Goal: Task Accomplishment & Management: Manage account settings

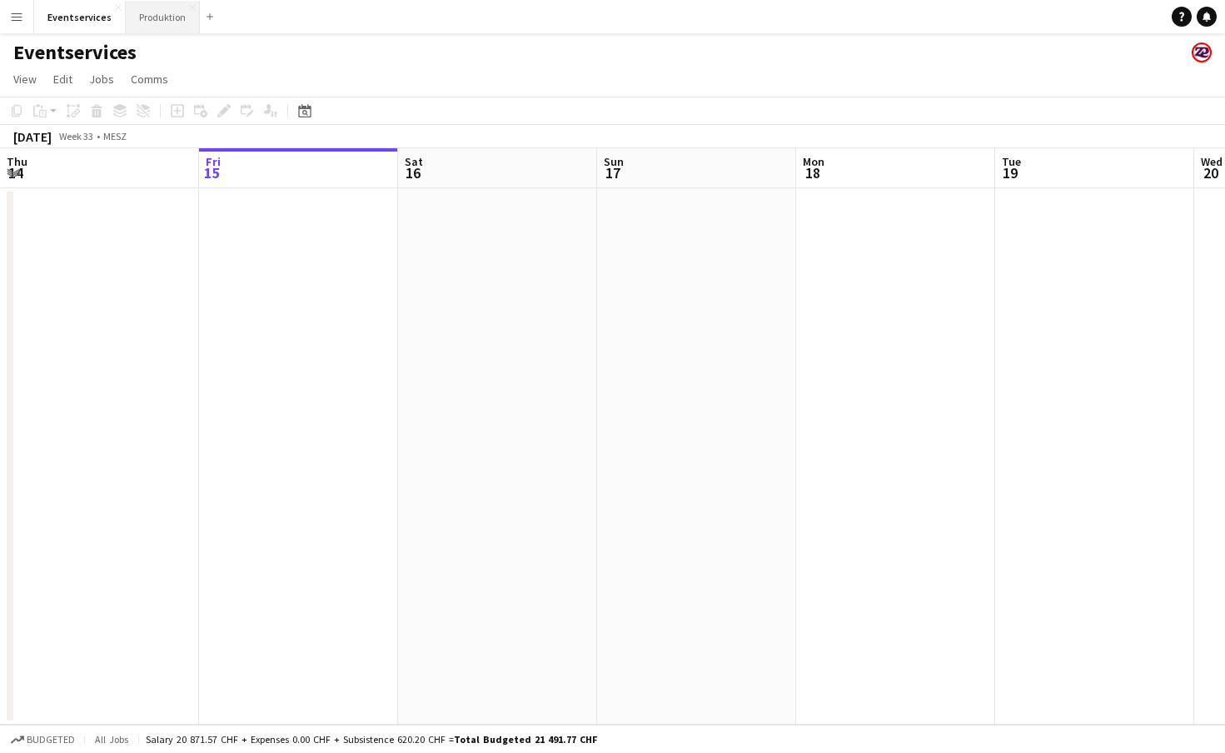
click at [137, 24] on button "Produktion Close" at bounding box center [163, 17] width 74 height 32
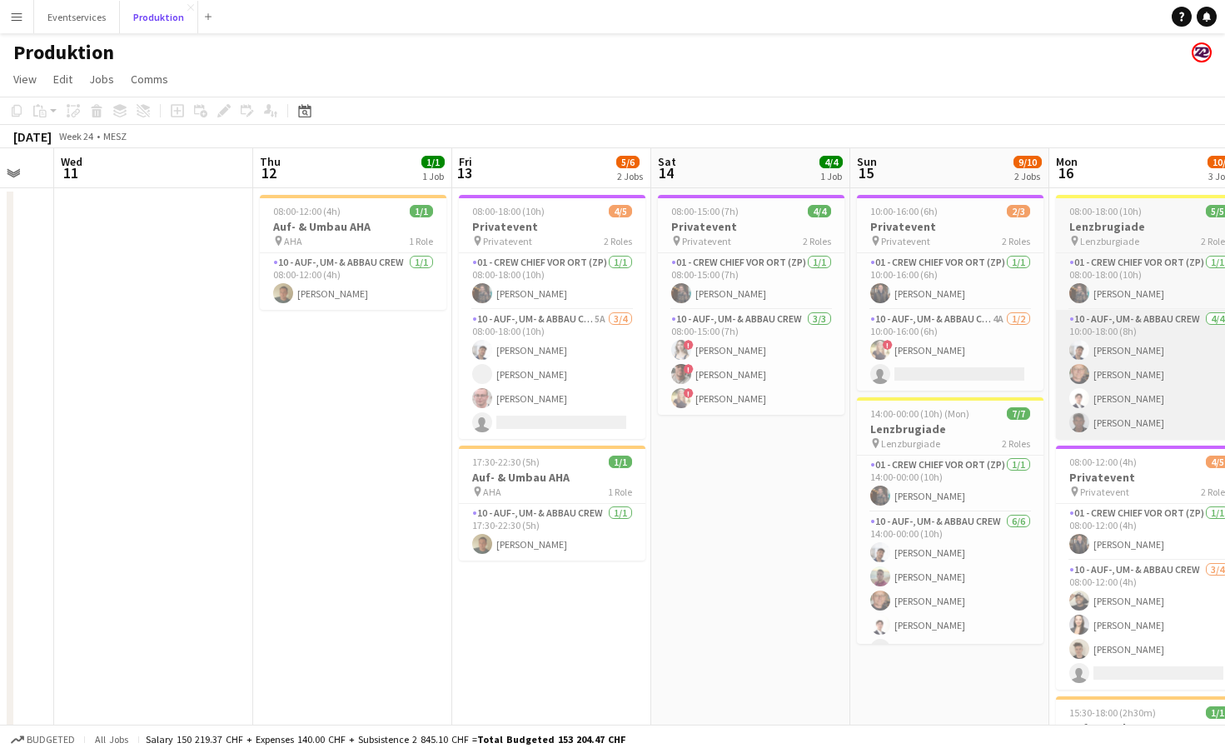
scroll to position [0, 556]
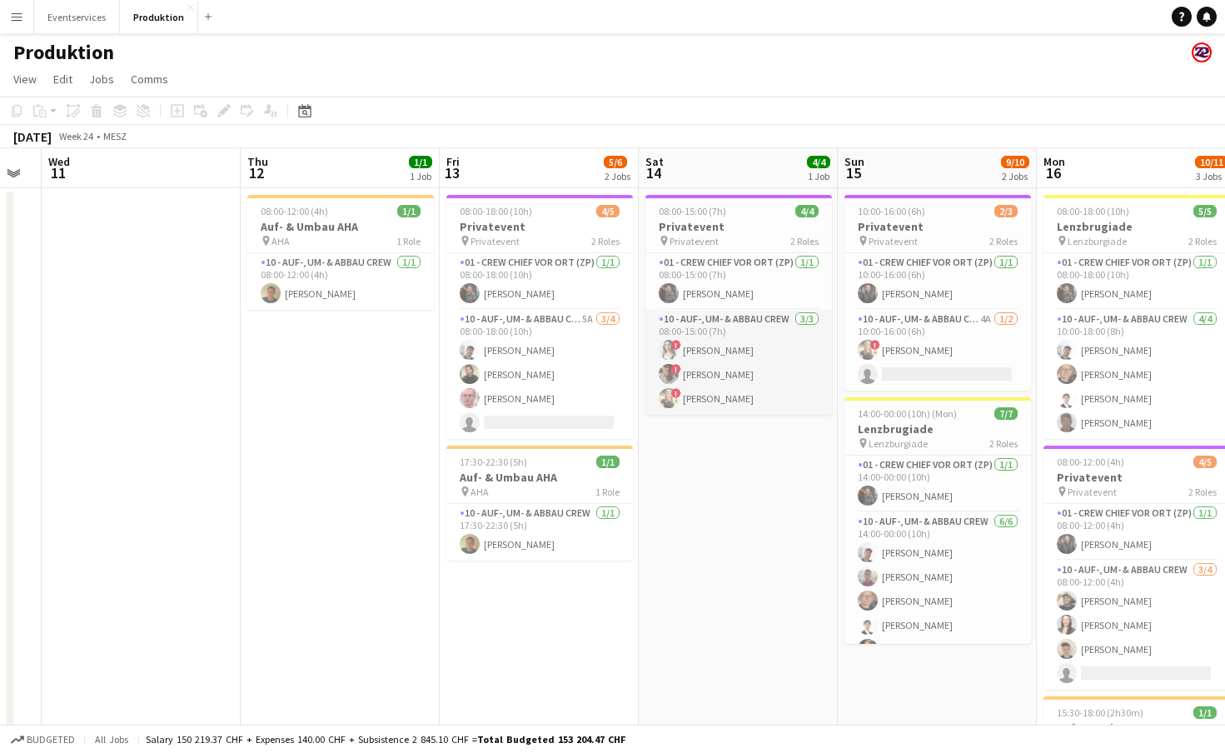
click at [701, 386] on app-card-role "10 - Auf-, Um- & Abbau Crew [DATE] 08:00-15:00 (7h) ! [PERSON_NAME] ! [PERSON_N…" at bounding box center [739, 362] width 187 height 105
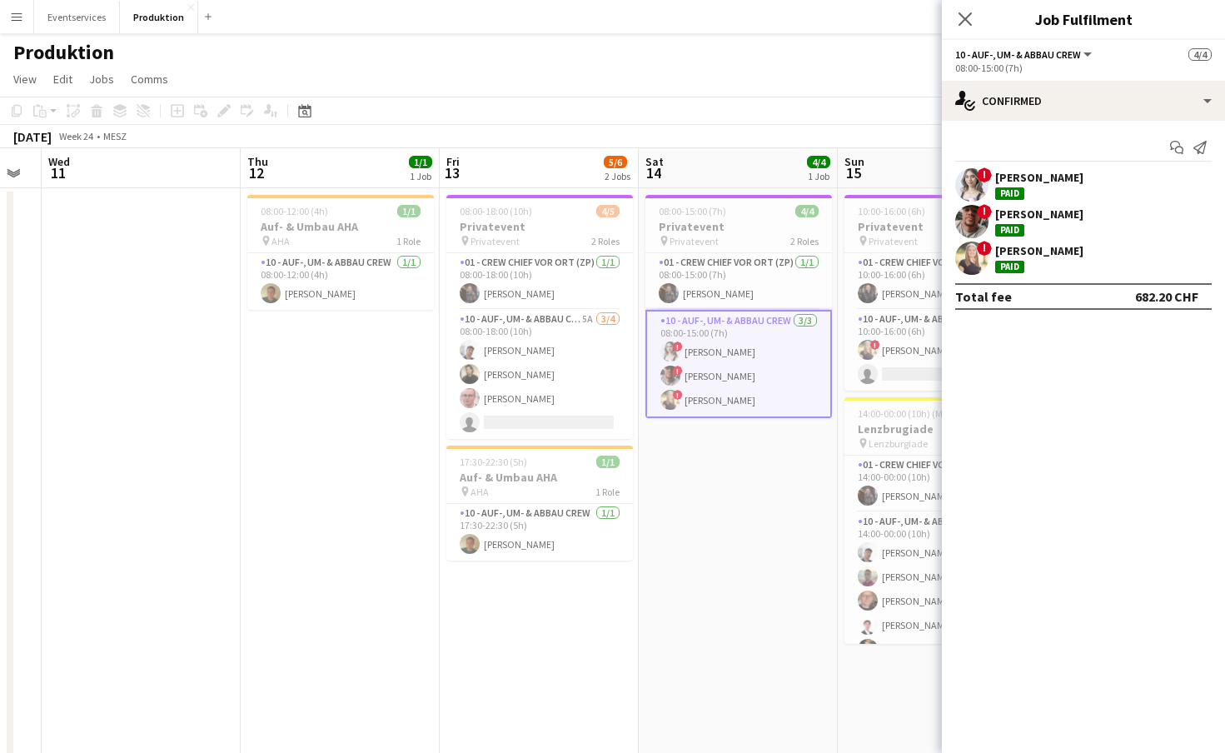
click at [973, 211] on app-user-avatar at bounding box center [972, 221] width 33 height 33
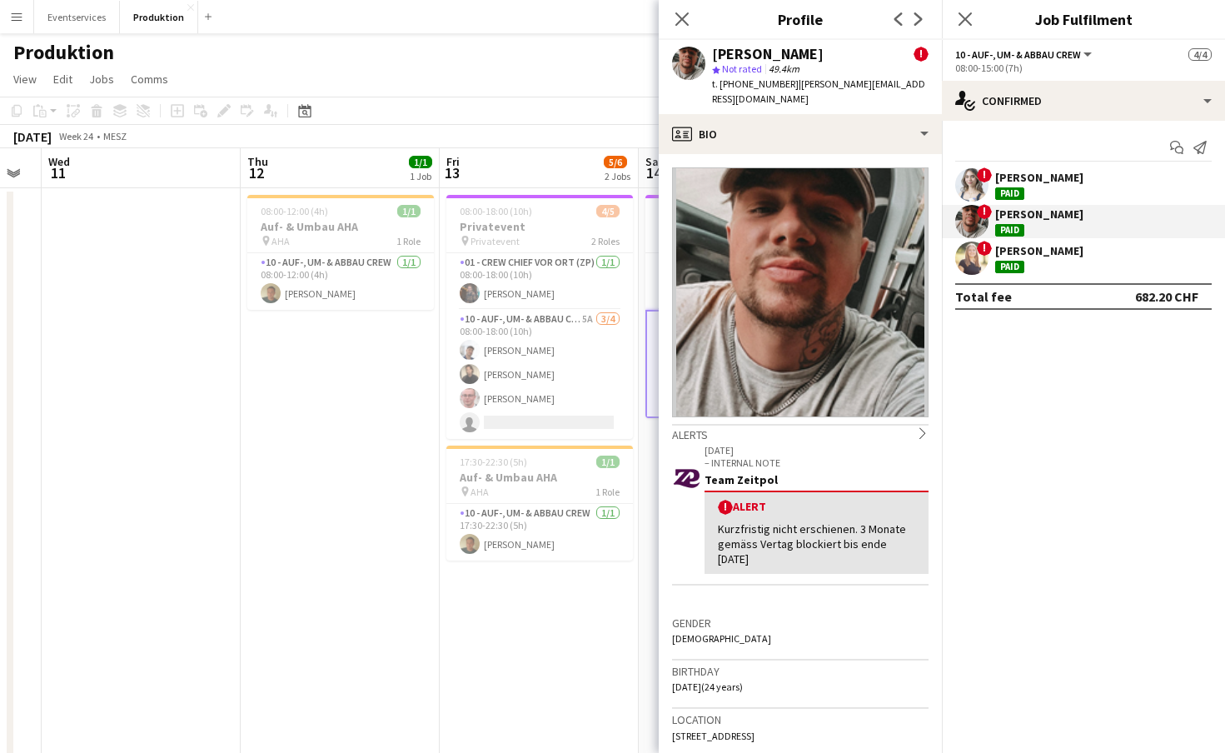
click at [972, 262] on app-user-avatar at bounding box center [972, 258] width 33 height 33
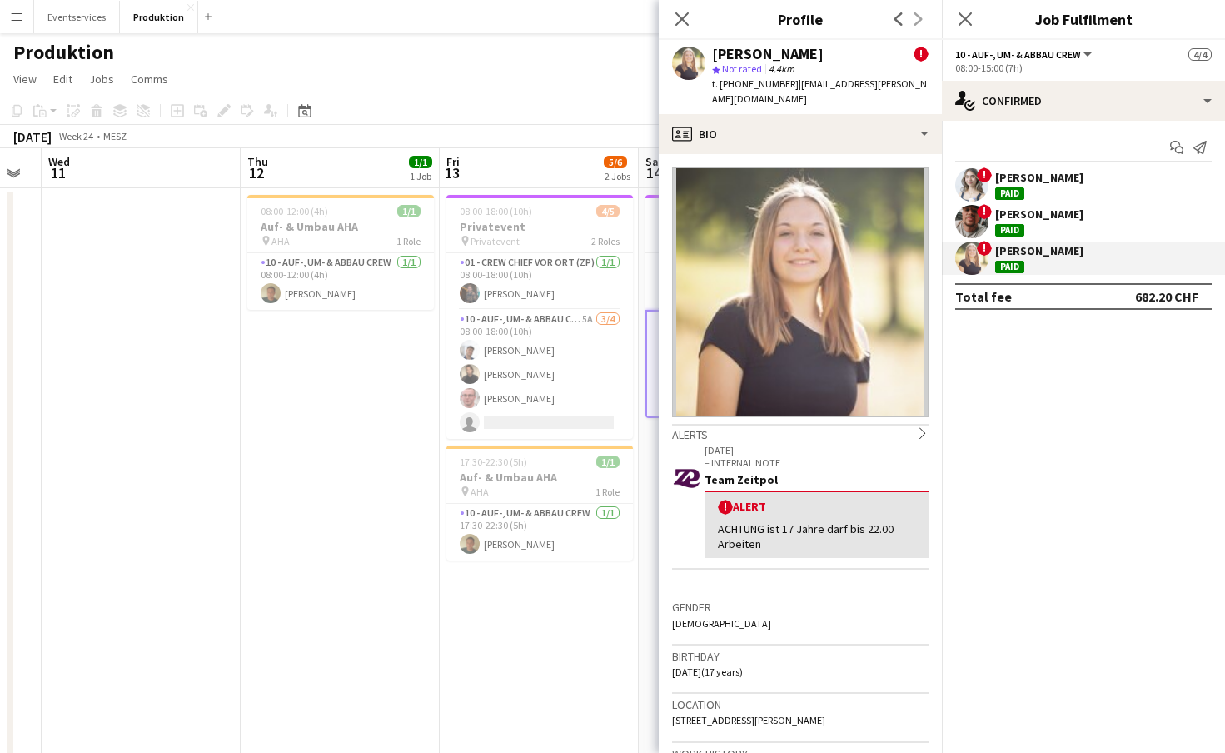
click at [970, 178] on app-user-avatar at bounding box center [972, 184] width 33 height 33
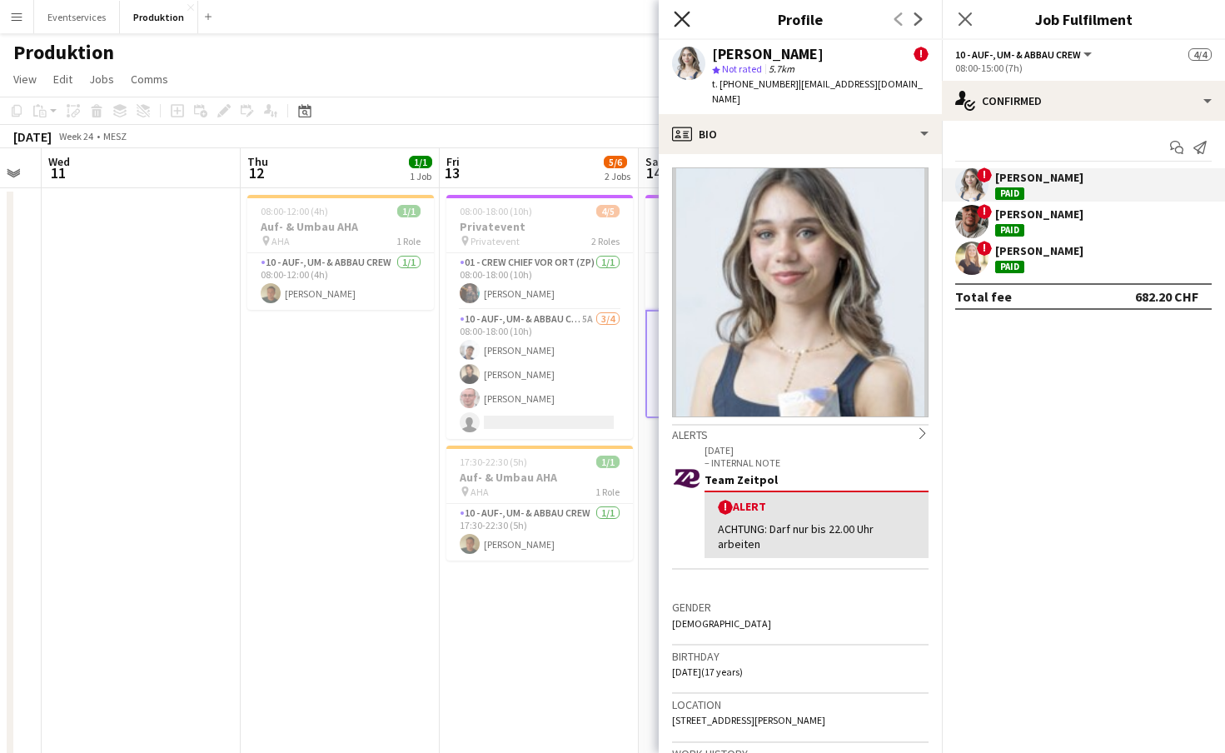
click at [677, 15] on icon at bounding box center [682, 19] width 16 height 16
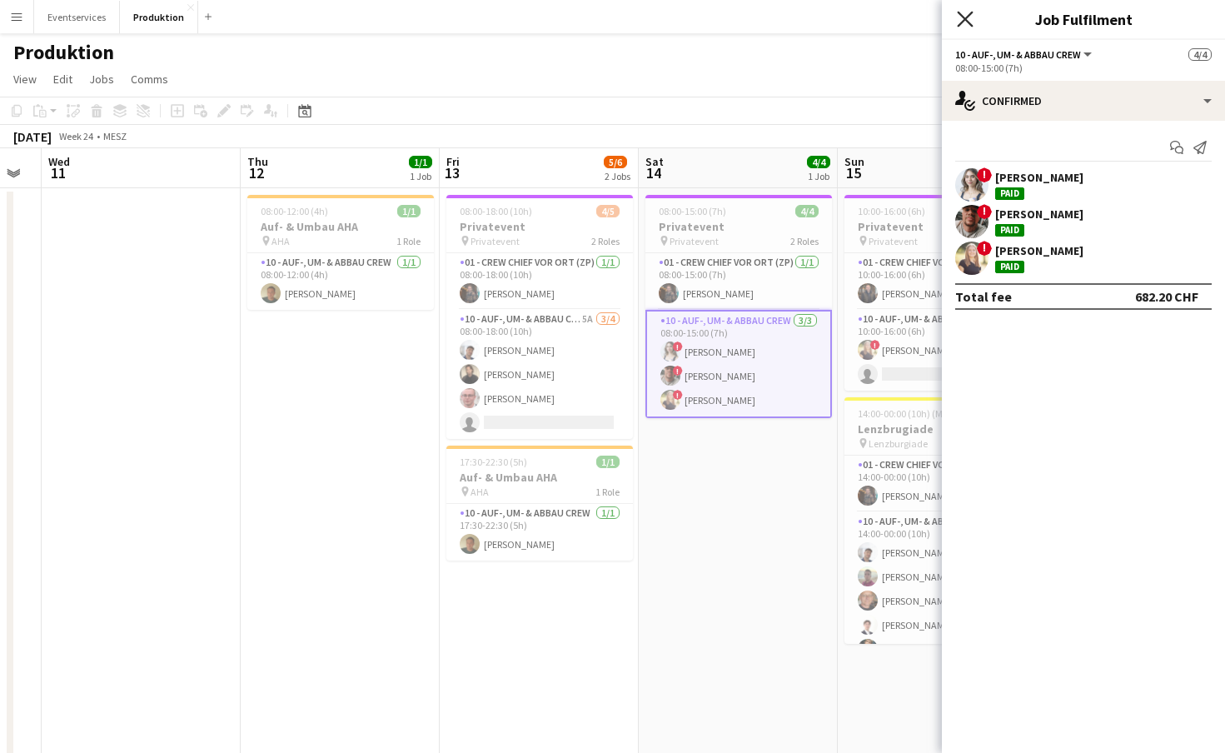
click at [970, 19] on icon "Close pop-in" at bounding box center [965, 19] width 16 height 16
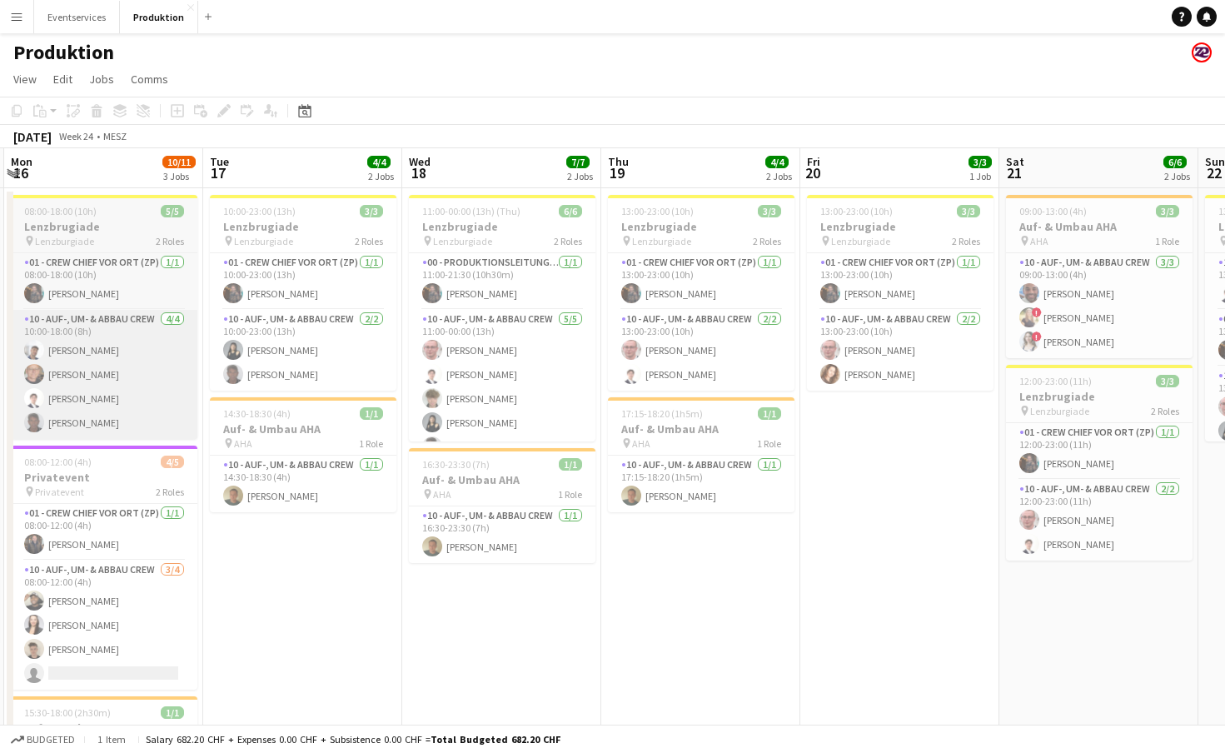
scroll to position [0, 795]
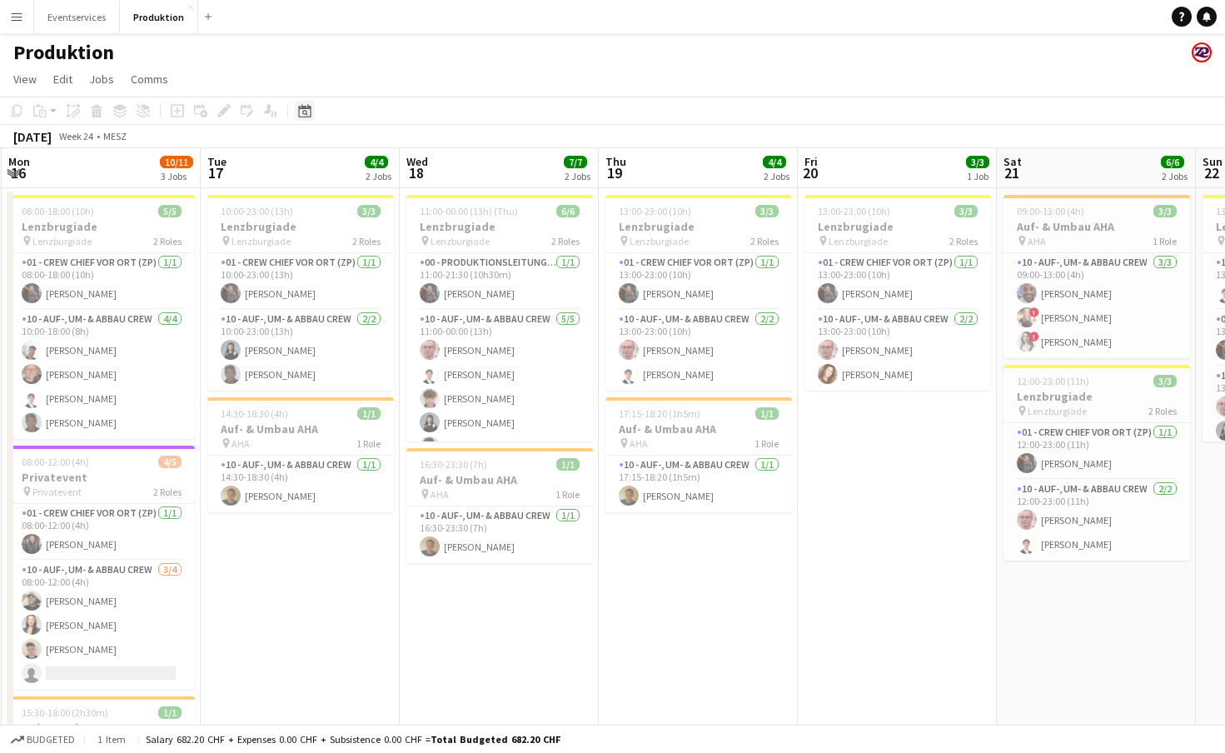
click at [297, 107] on div "Date picker" at bounding box center [305, 111] width 20 height 20
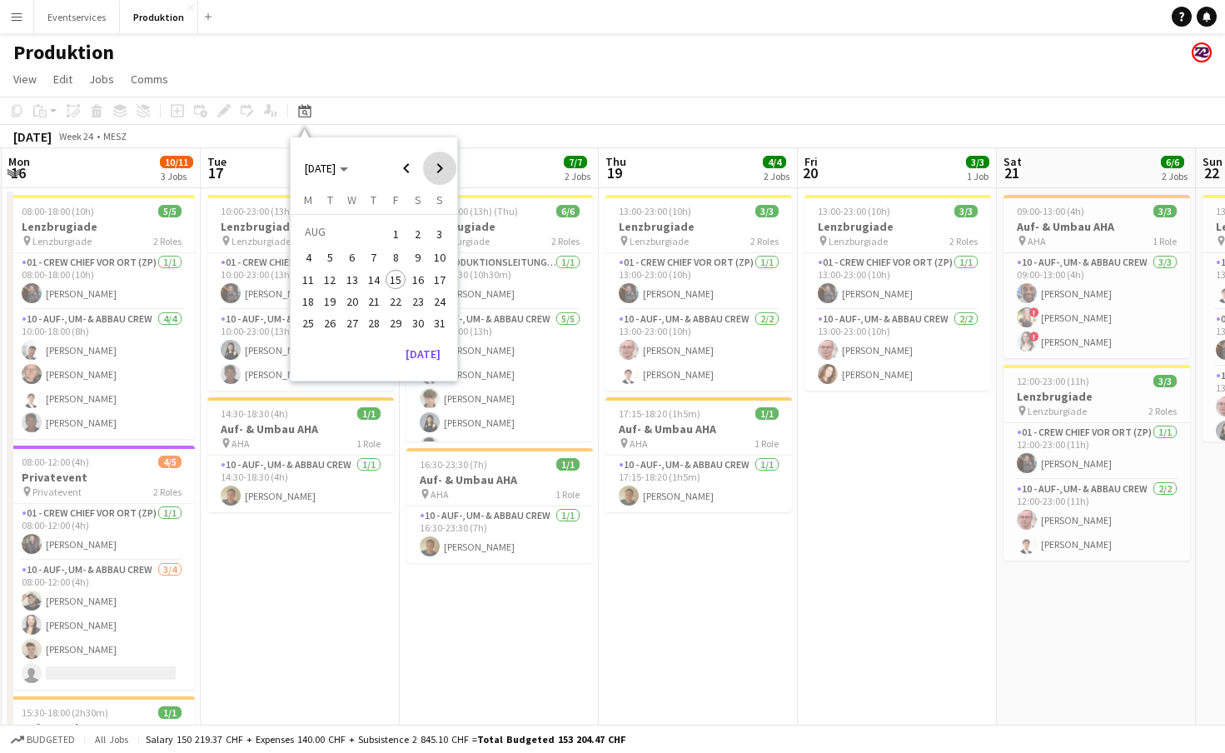
click at [438, 168] on span "Next month" at bounding box center [439, 168] width 33 height 33
click at [307, 318] on span "22" at bounding box center [308, 319] width 20 height 20
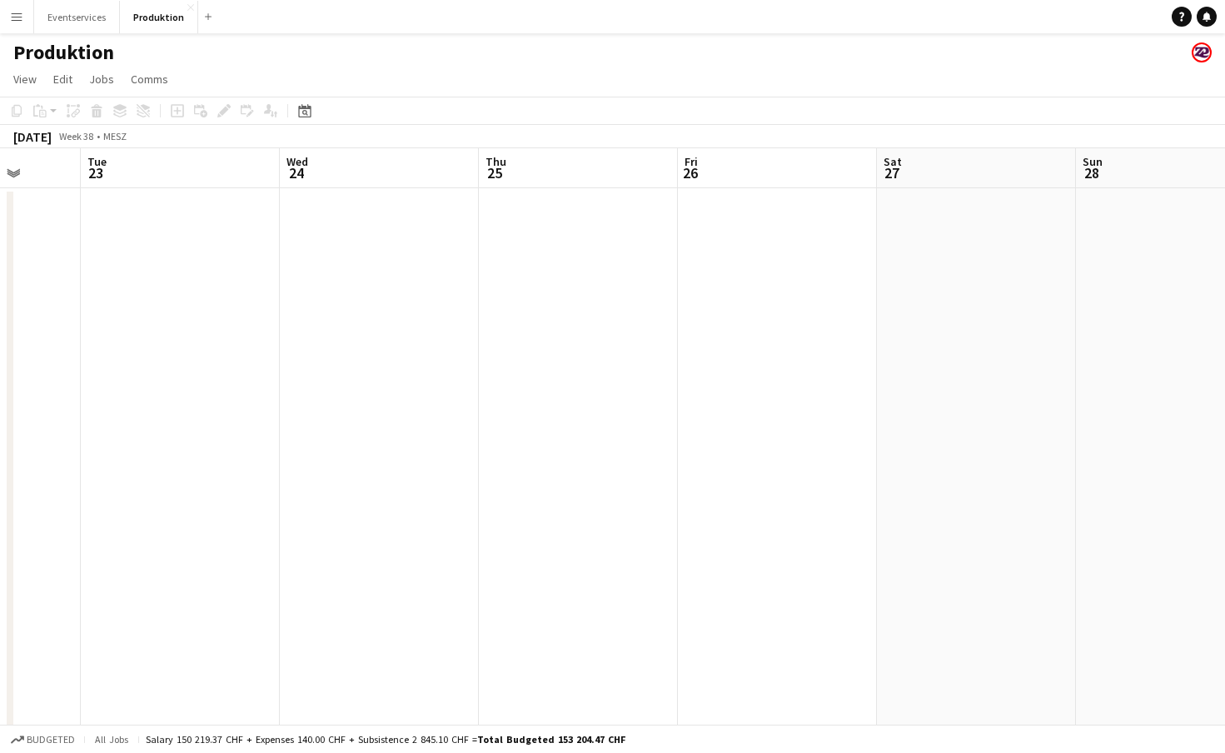
scroll to position [0, 720]
click at [751, 352] on app-date-cell at bounding box center [773, 518] width 199 height 661
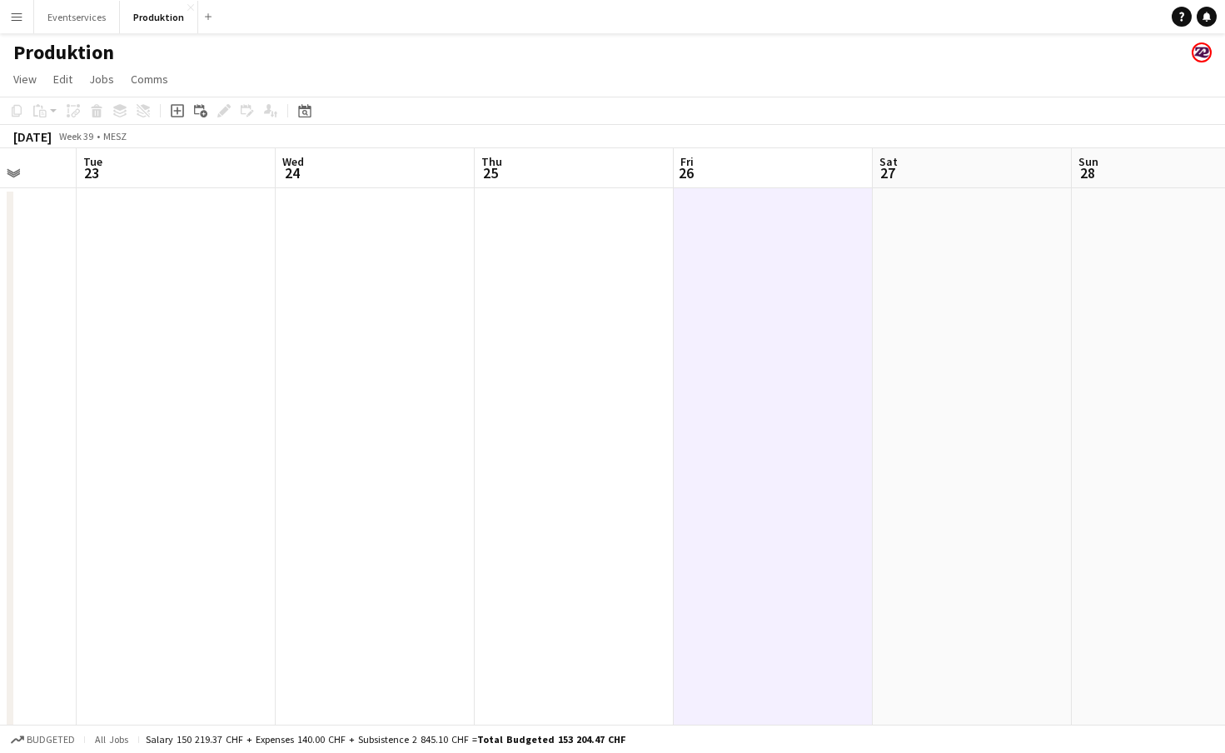
click at [721, 266] on app-date-cell at bounding box center [773, 518] width 199 height 661
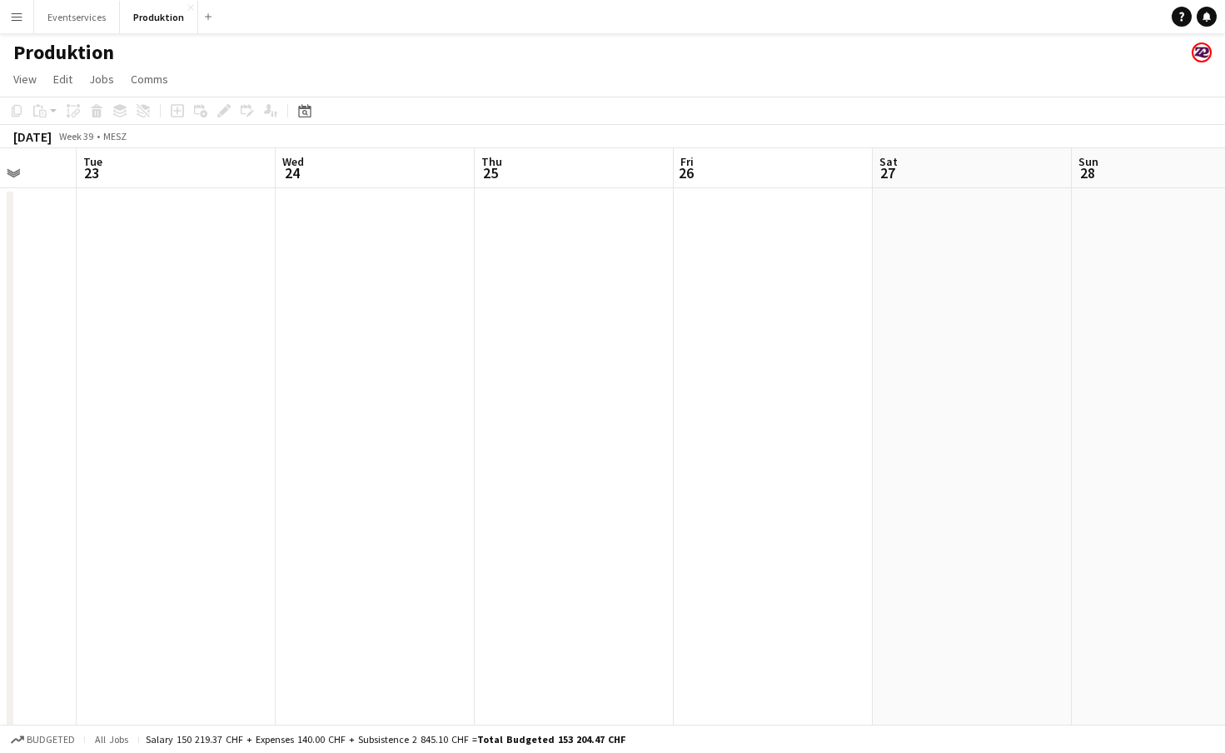
click at [721, 266] on app-date-cell at bounding box center [773, 518] width 199 height 661
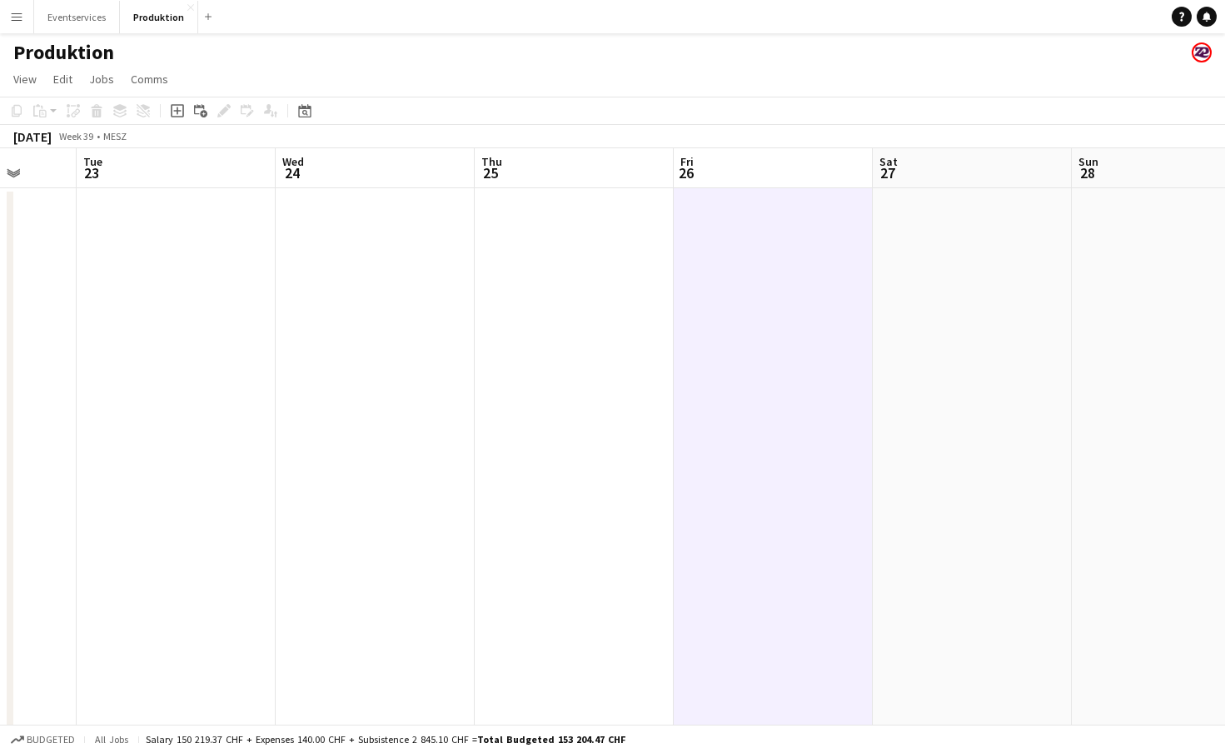
click at [721, 266] on app-date-cell at bounding box center [773, 518] width 199 height 661
